Goal: Find specific page/section: Locate a particular part of the current website

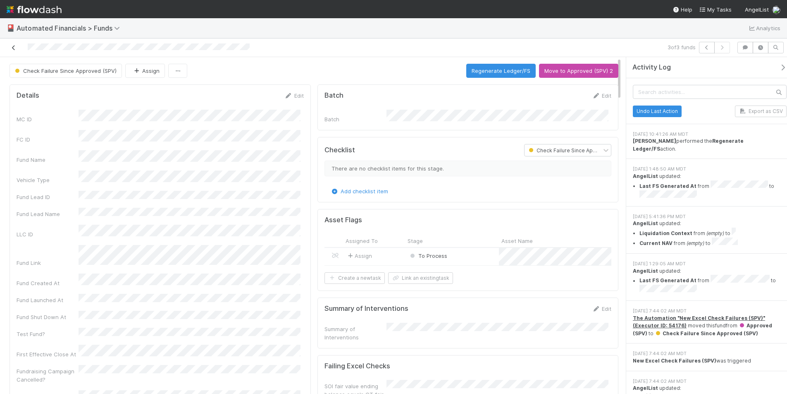
click at [13, 48] on icon at bounding box center [14, 47] width 8 height 5
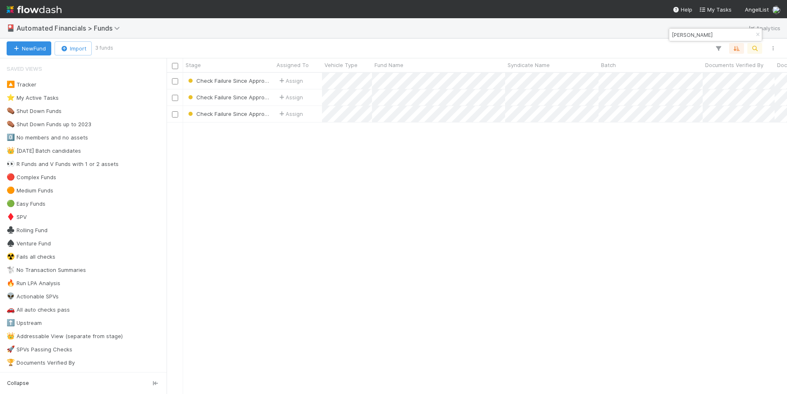
scroll to position [315, 614]
click at [758, 36] on icon "button" at bounding box center [758, 34] width 8 height 5
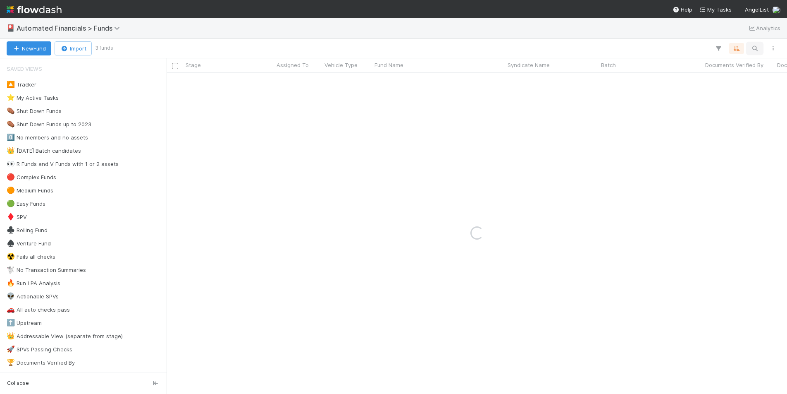
click at [751, 45] on icon "button" at bounding box center [755, 48] width 8 height 7
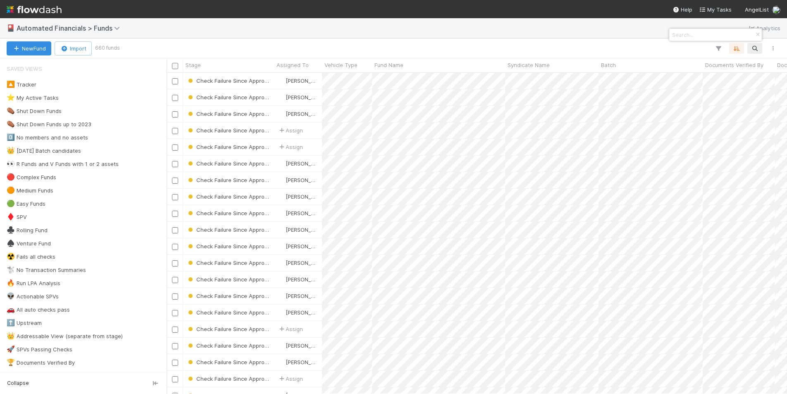
click at [752, 46] on div at bounding box center [393, 197] width 787 height 394
click at [754, 50] on icon "button" at bounding box center [755, 48] width 8 height 7
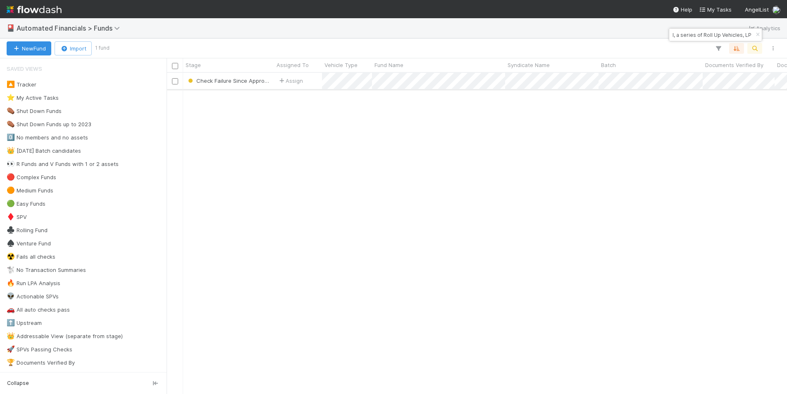
type input "FA-0806 Fund II, a series of Roll Up Vehicles, LP"
